Goal: Task Accomplishment & Management: Manage account settings

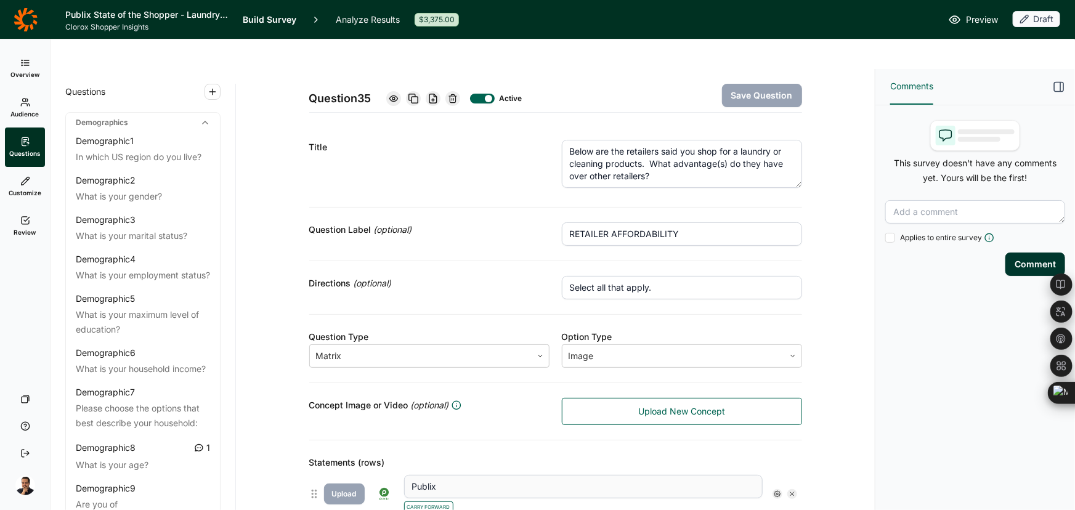
click at [31, 28] on icon at bounding box center [25, 18] width 23 height 23
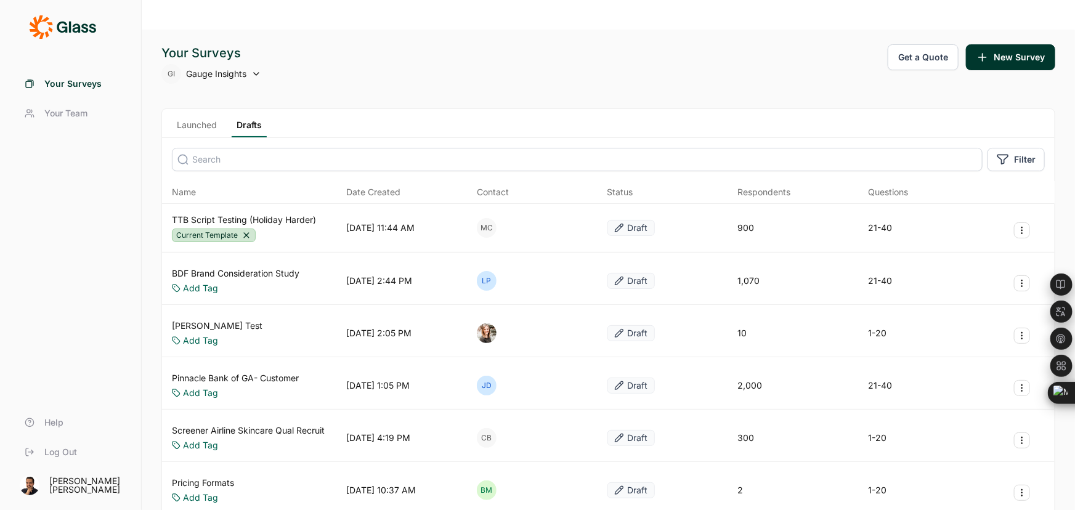
click at [208, 119] on link "Launched" at bounding box center [197, 128] width 50 height 18
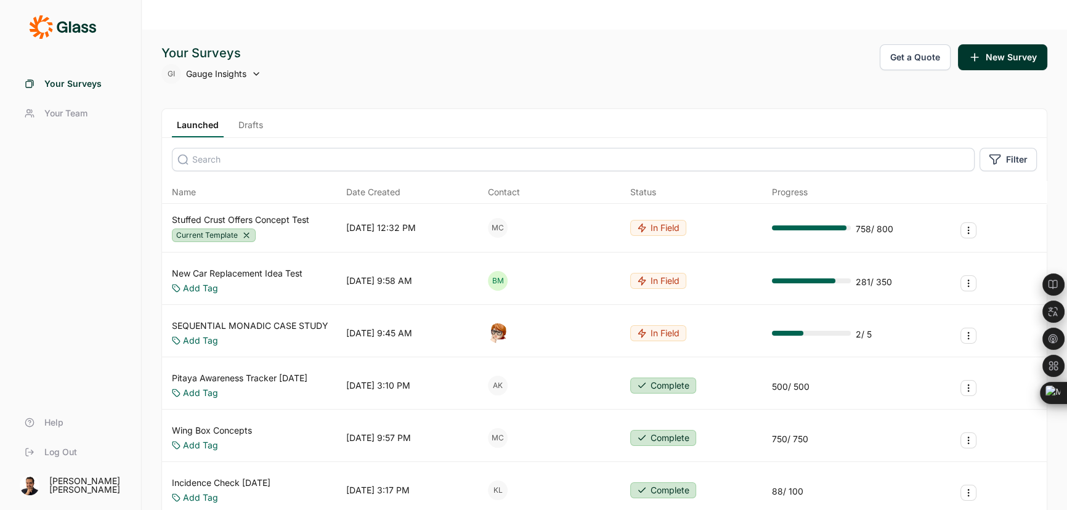
drag, startPoint x: 321, startPoint y: 222, endPoint x: 280, endPoint y: 189, distance: 53.5
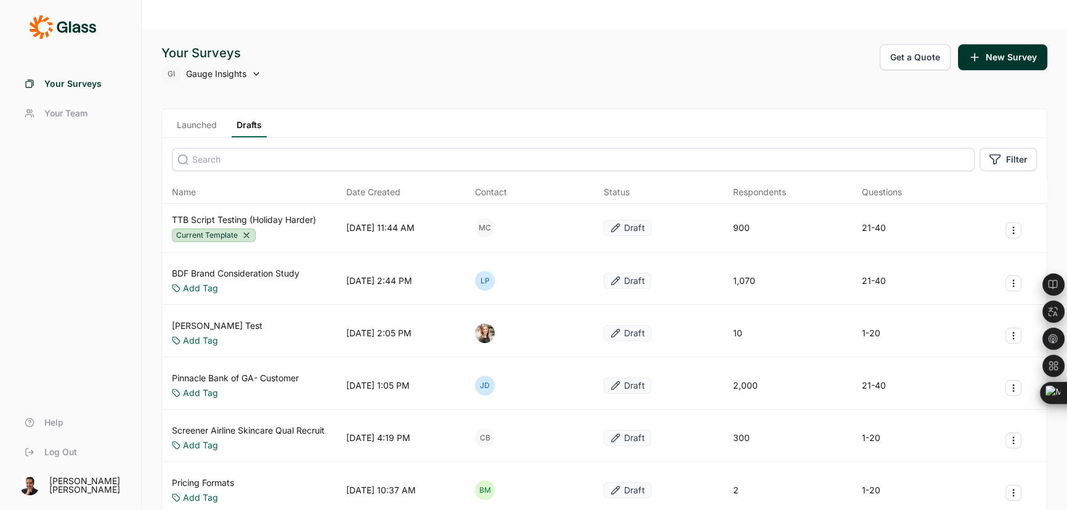
drag, startPoint x: 280, startPoint y: 189, endPoint x: 271, endPoint y: 187, distance: 8.8
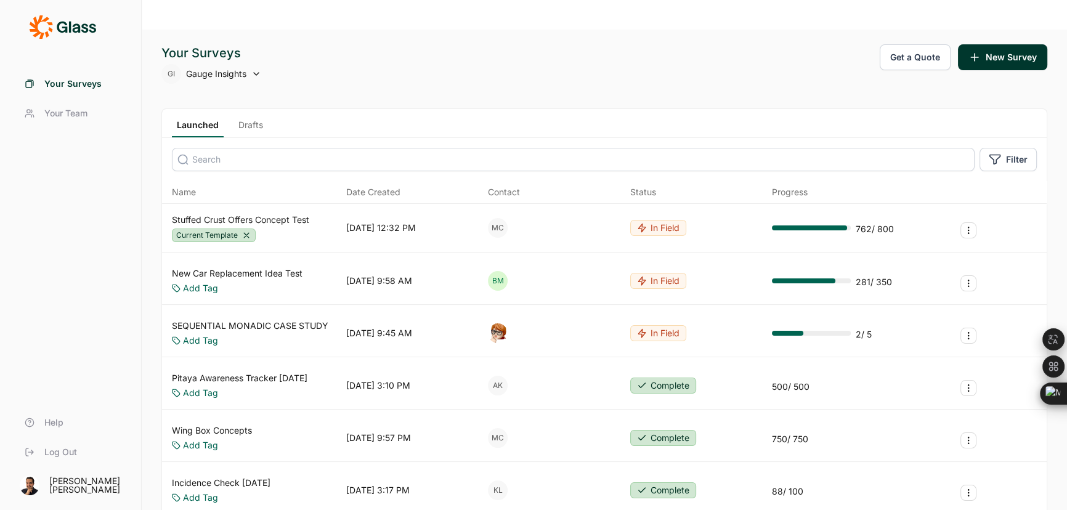
click at [290, 267] on link "New Car Replacement Idea Test" at bounding box center [237, 273] width 131 height 12
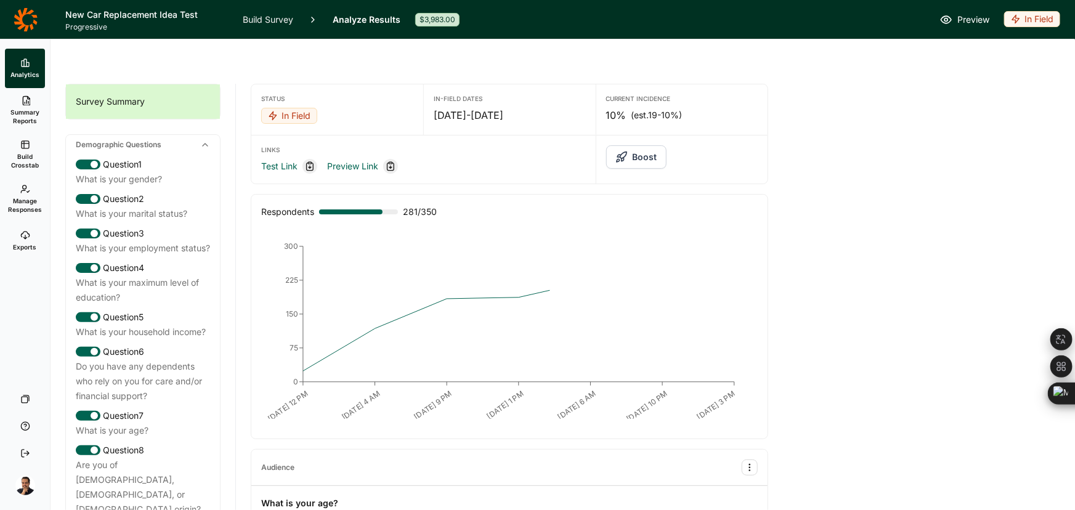
click at [280, 24] on link "Build Survey" at bounding box center [268, 19] width 50 height 39
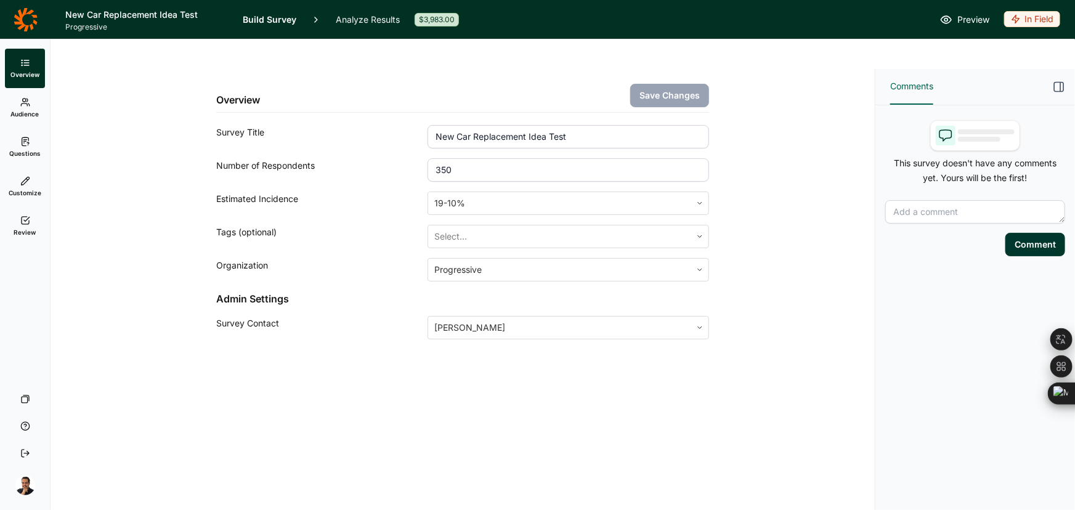
click at [30, 147] on link "Questions" at bounding box center [25, 146] width 40 height 39
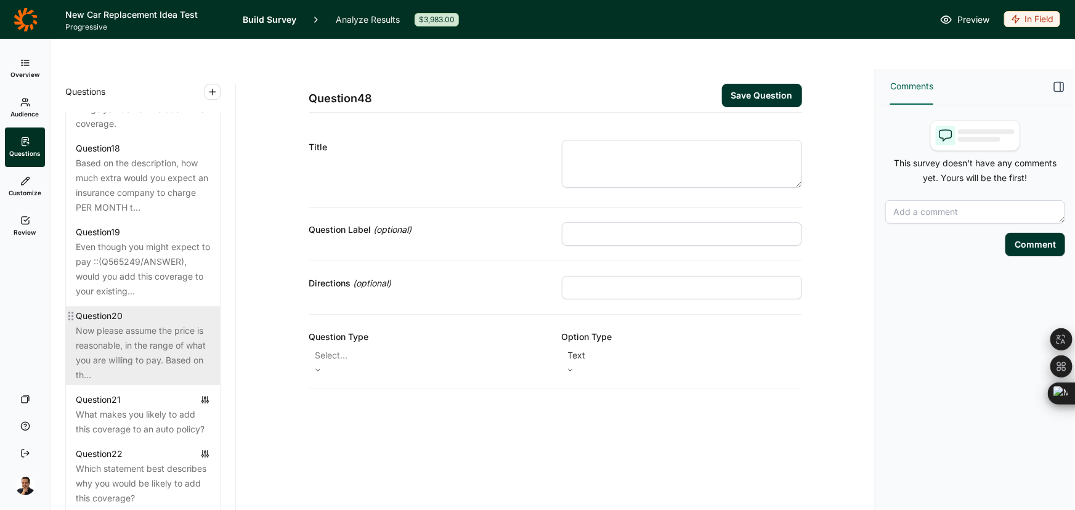
scroll to position [1791, 0]
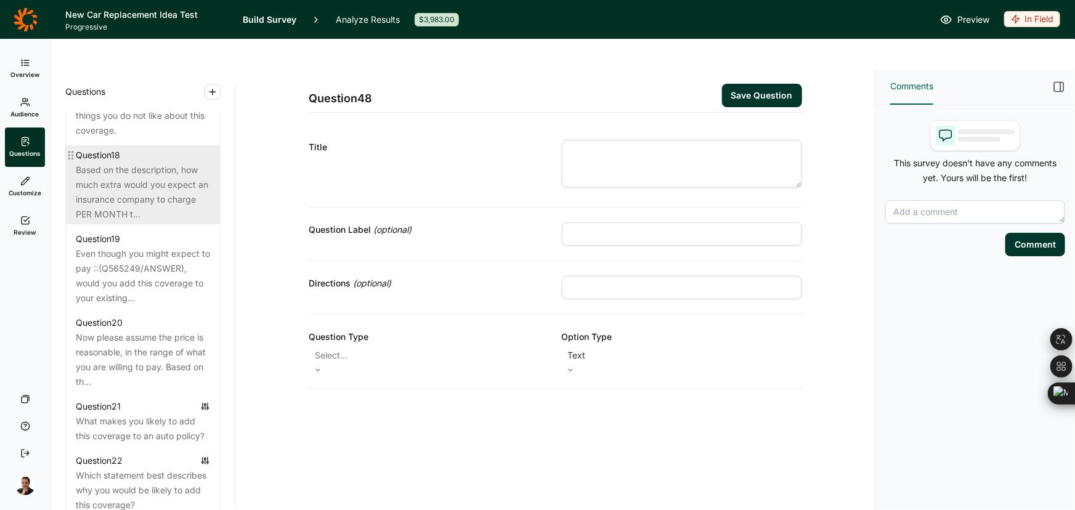
click at [119, 222] on div "Based on the description, how much extra would you expect an insurance company …" at bounding box center [143, 192] width 134 height 59
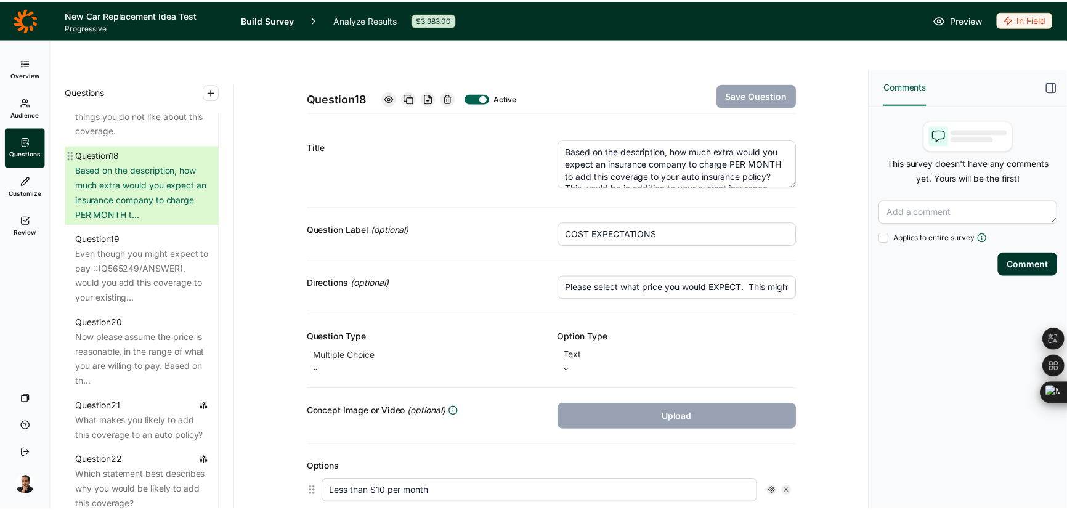
scroll to position [280, 0]
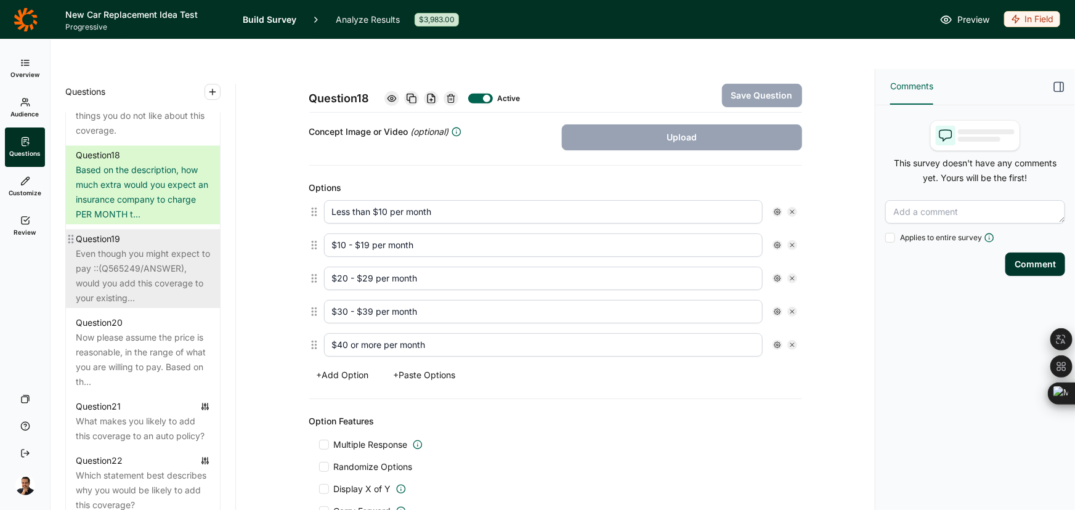
click at [153, 288] on div "Even though you might expect to pay ::(Q565249/ANSWER), would you add this cove…" at bounding box center [143, 275] width 134 height 59
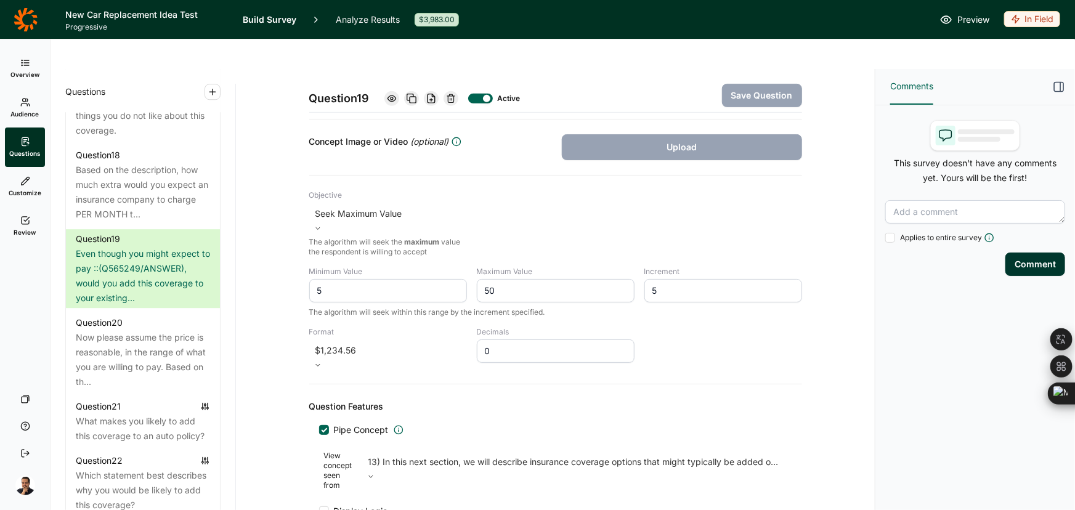
click at [118, 25] on span "Progressive" at bounding box center [146, 27] width 163 height 10
click at [116, 18] on h1 "New Car Replacement Idea Test" at bounding box center [146, 14] width 163 height 15
click at [31, 19] on icon at bounding box center [26, 19] width 24 height 25
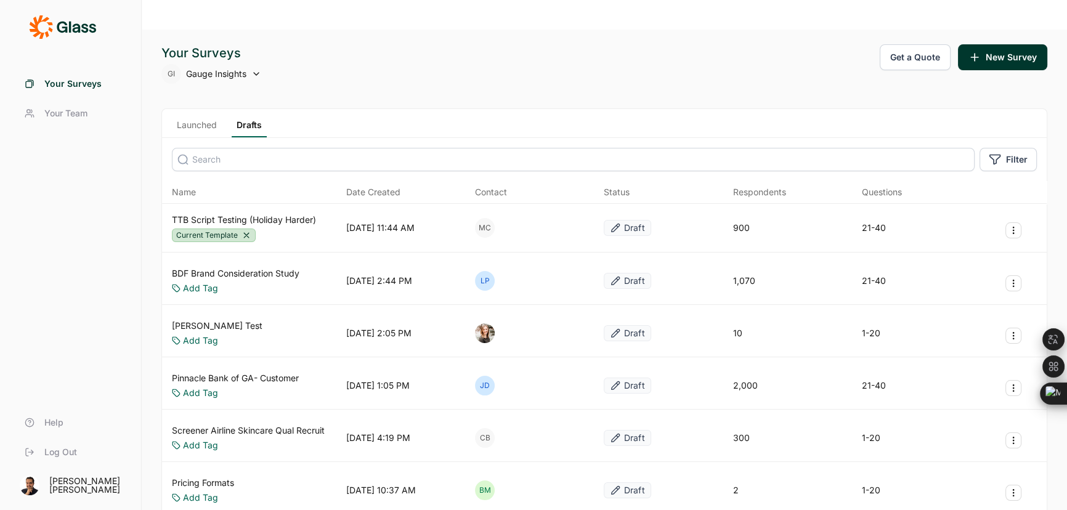
click at [187, 109] on div "Launched Drafts" at bounding box center [604, 123] width 884 height 29
click at [192, 119] on link "Launched" at bounding box center [197, 128] width 50 height 18
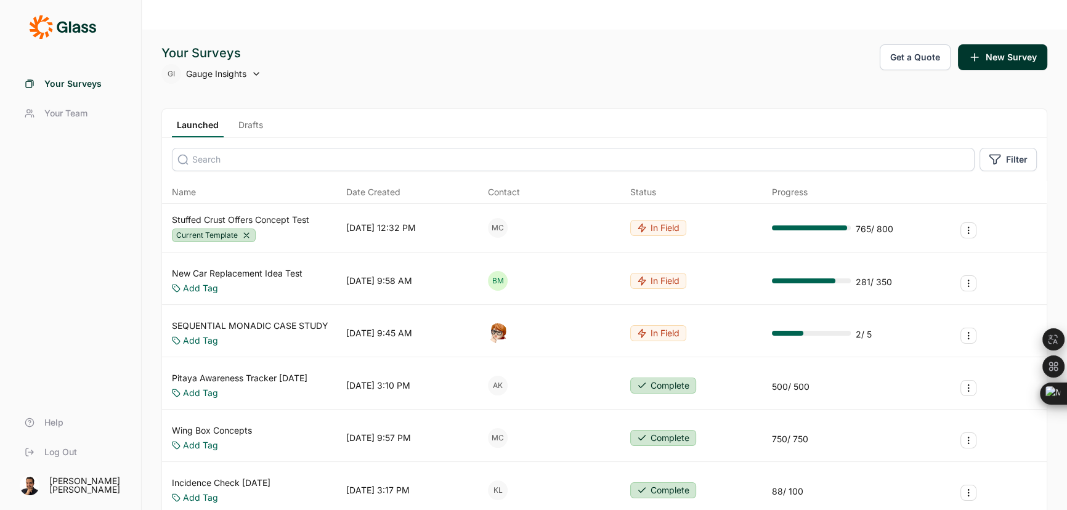
click at [723, 44] on div "Your Surveys GI Gauge Insights Get a Quote New Survey" at bounding box center [603, 63] width 885 height 39
